Goal: Information Seeking & Learning: Understand process/instructions

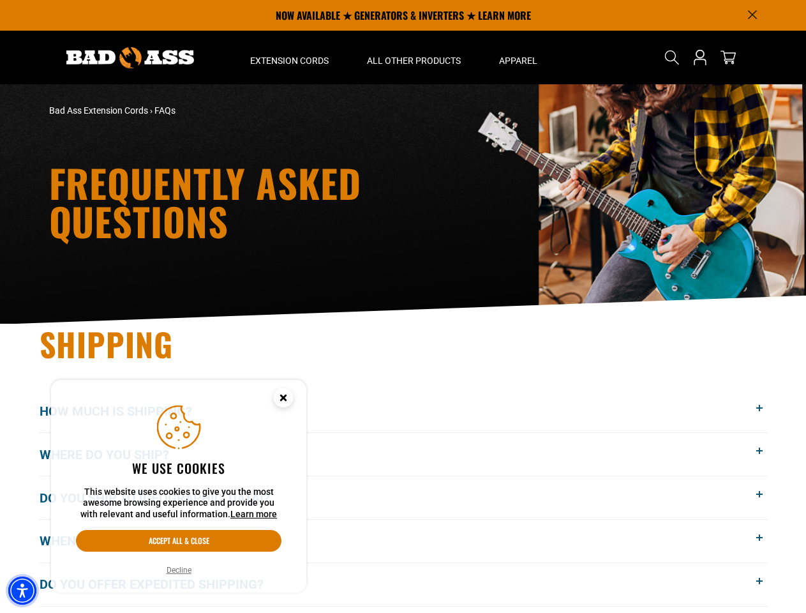
click at [22, 590] on img "Accessibility Menu" at bounding box center [22, 590] width 28 height 28
